Goal: Find specific page/section: Find specific page/section

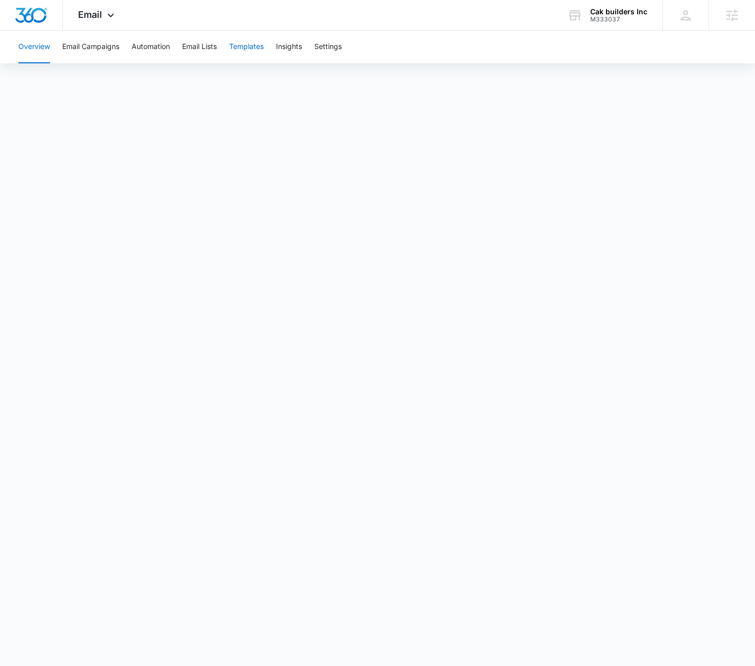
click at [247, 52] on button "Templates" at bounding box center [246, 47] width 35 height 33
click at [109, 17] on icon at bounding box center [111, 18] width 12 height 12
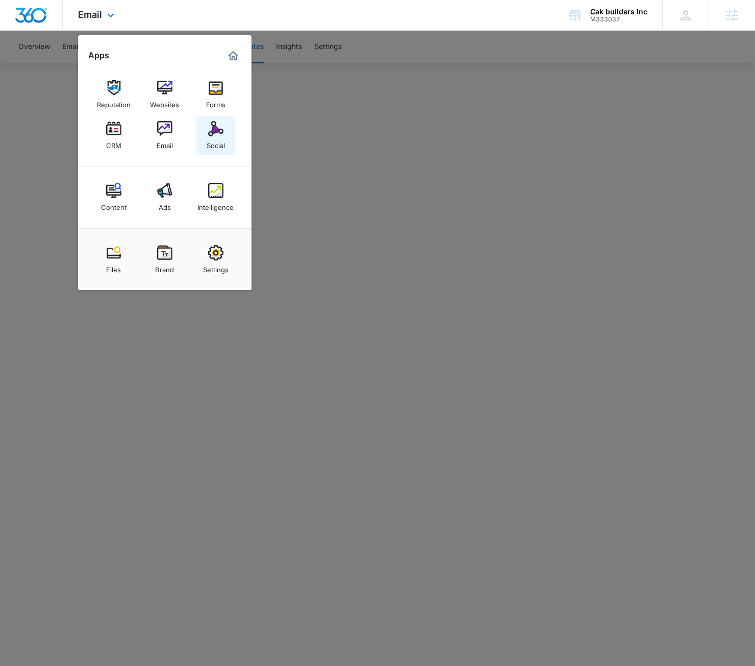
click at [223, 137] on div "Social" at bounding box center [216, 142] width 18 height 13
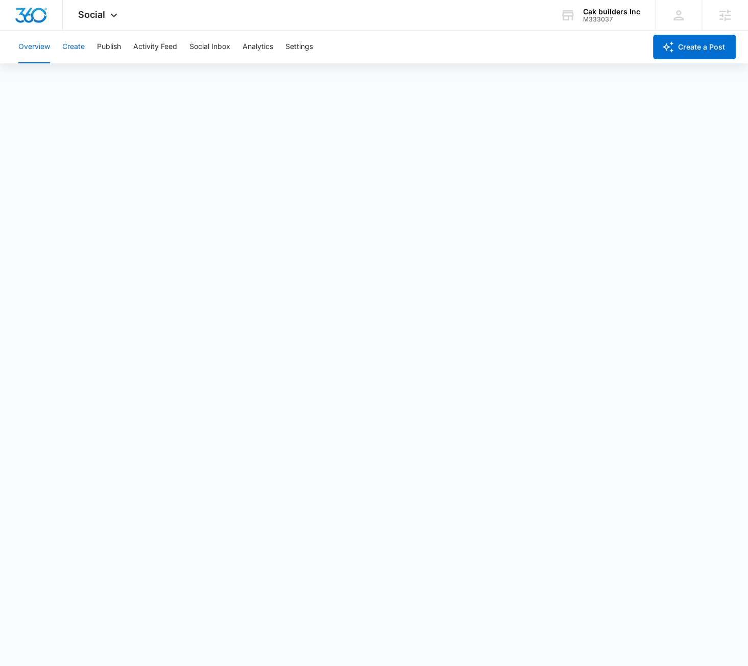
click at [67, 47] on button "Create" at bounding box center [73, 47] width 22 height 33
click at [104, 45] on button "Publish" at bounding box center [109, 47] width 24 height 33
